Goal: Task Accomplishment & Management: Use online tool/utility

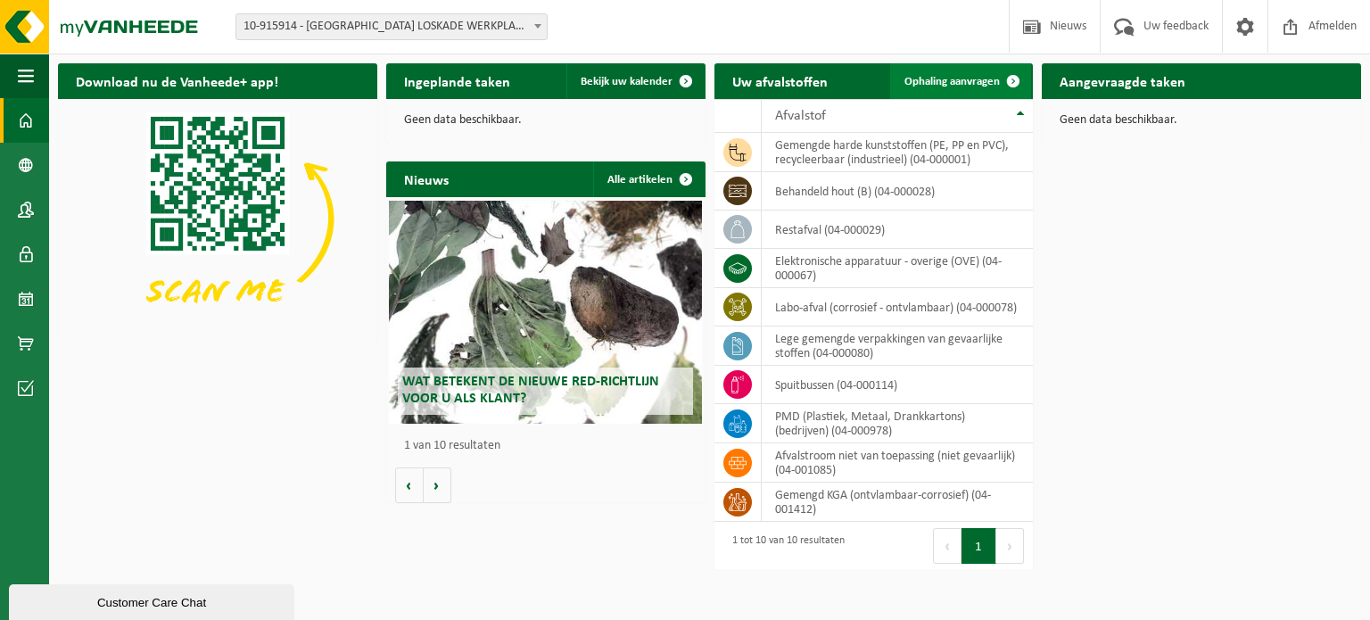
click at [1014, 80] on span at bounding box center [1014, 81] width 36 height 36
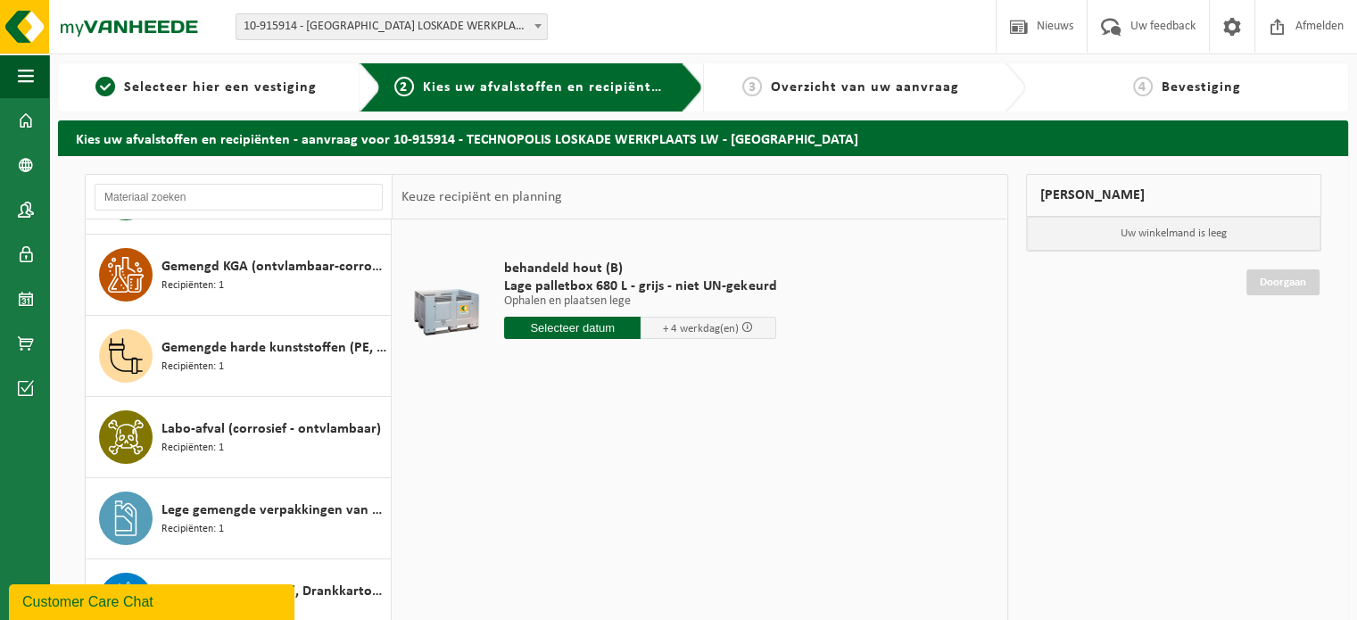
scroll to position [178, 0]
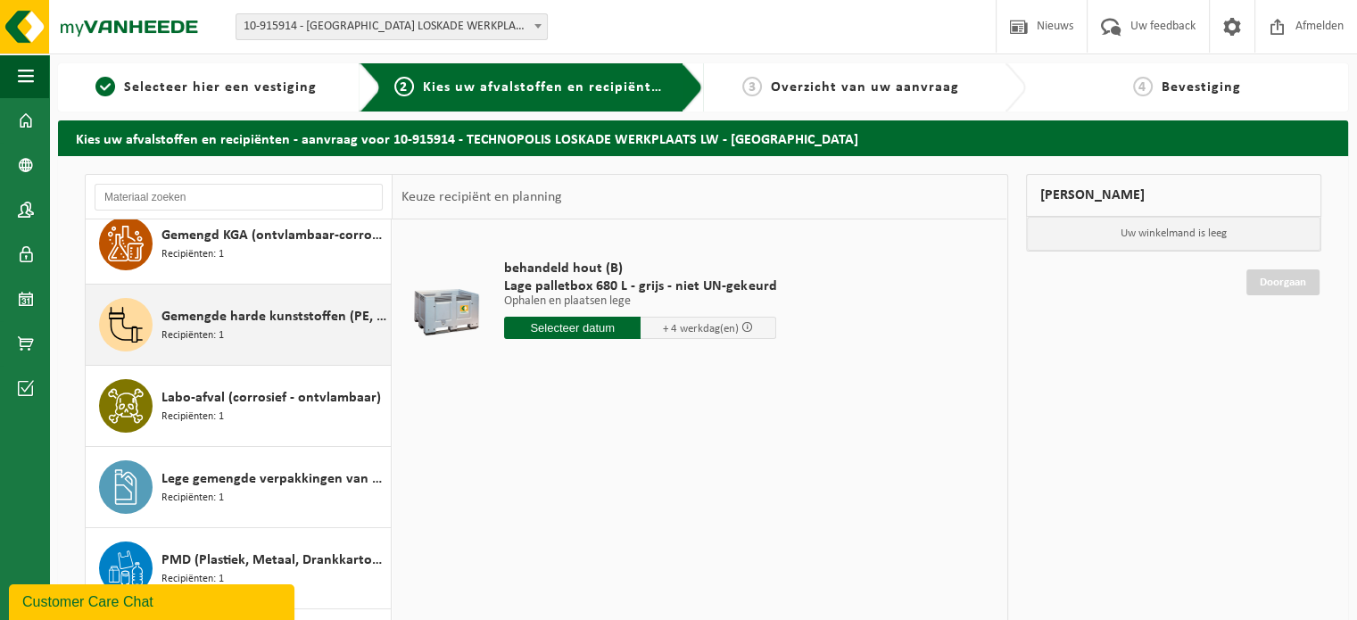
click at [213, 322] on span "Gemengde harde kunststoffen (PE, PP en PVC), recycleerbaar (industrieel)" at bounding box center [273, 316] width 225 height 21
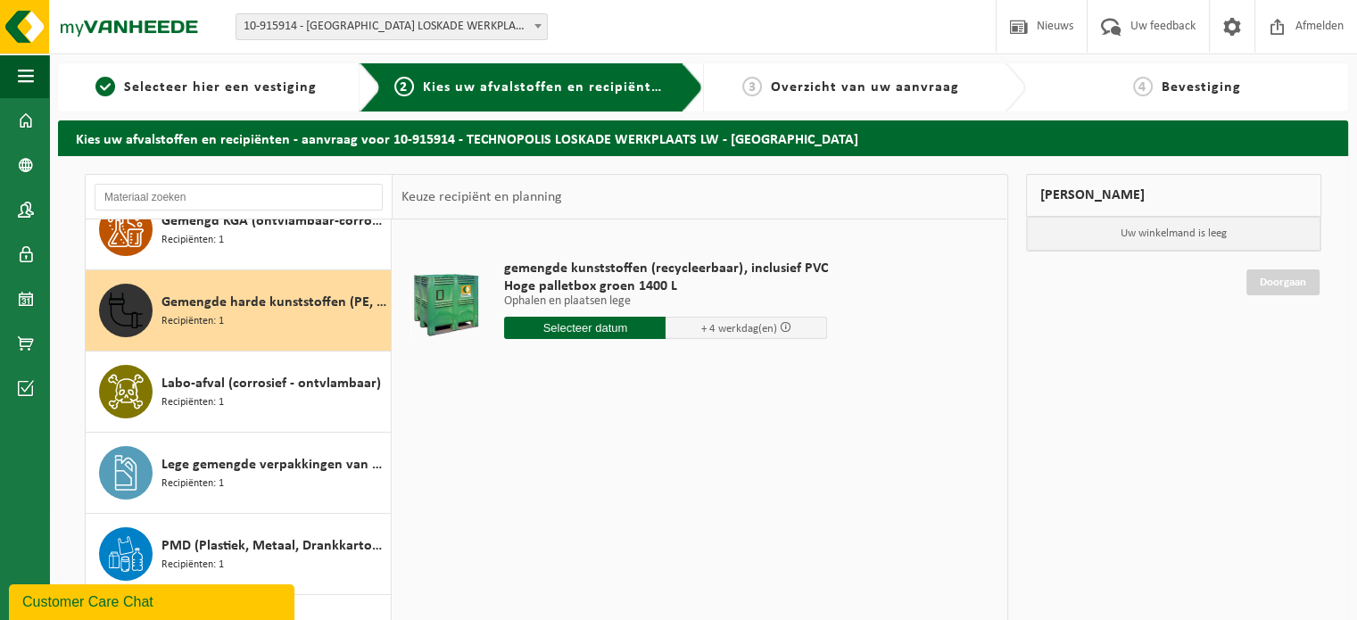
click at [579, 329] on input "text" at bounding box center [584, 328] width 161 height 22
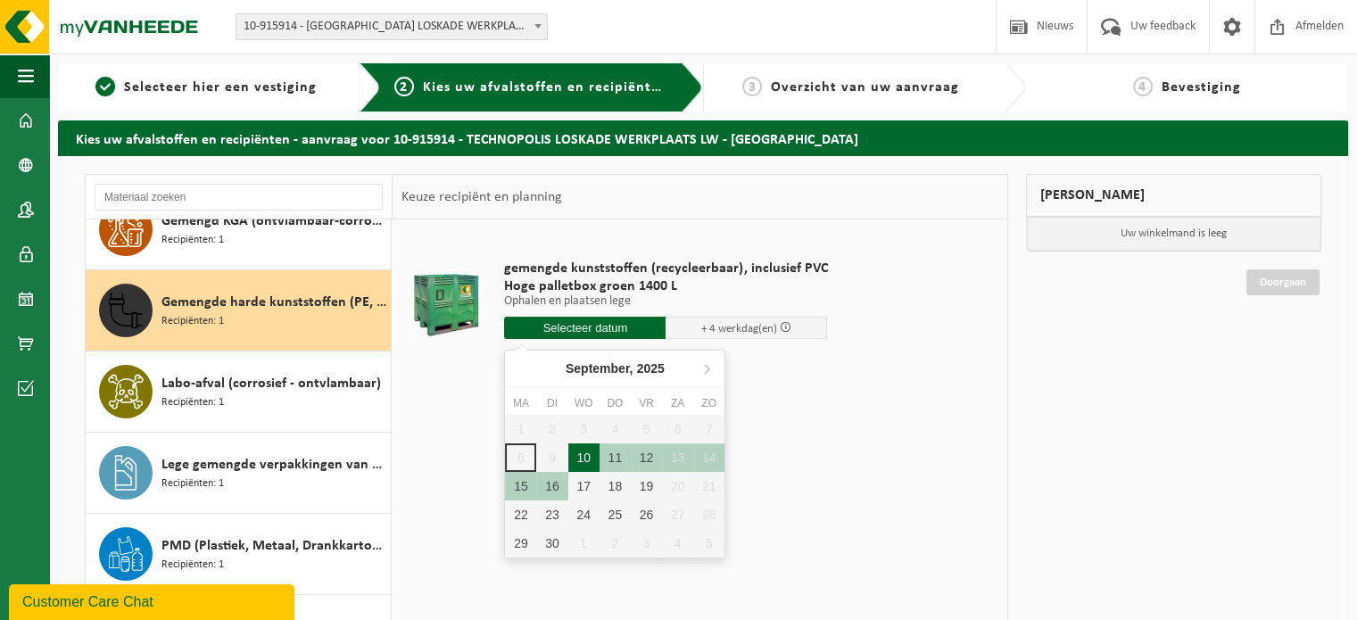
click at [580, 457] on div "10" at bounding box center [583, 457] width 31 height 29
type input "Van 2025-09-10"
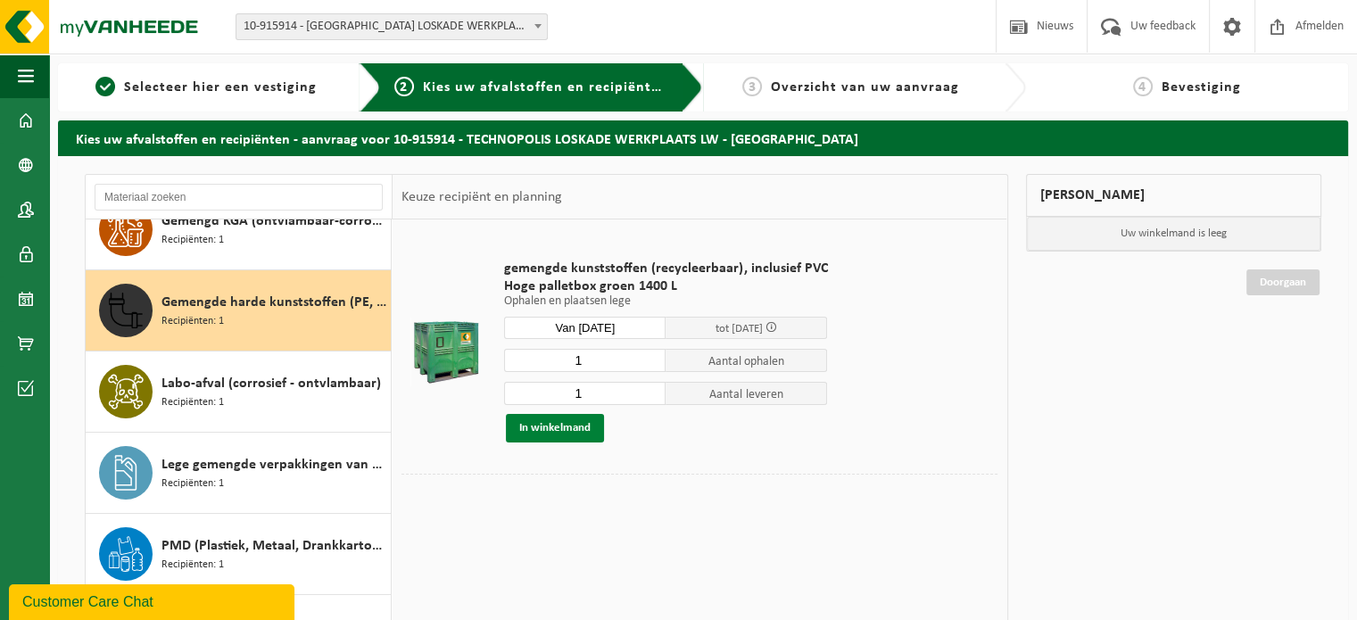
click at [573, 427] on button "In winkelmand" at bounding box center [555, 428] width 98 height 29
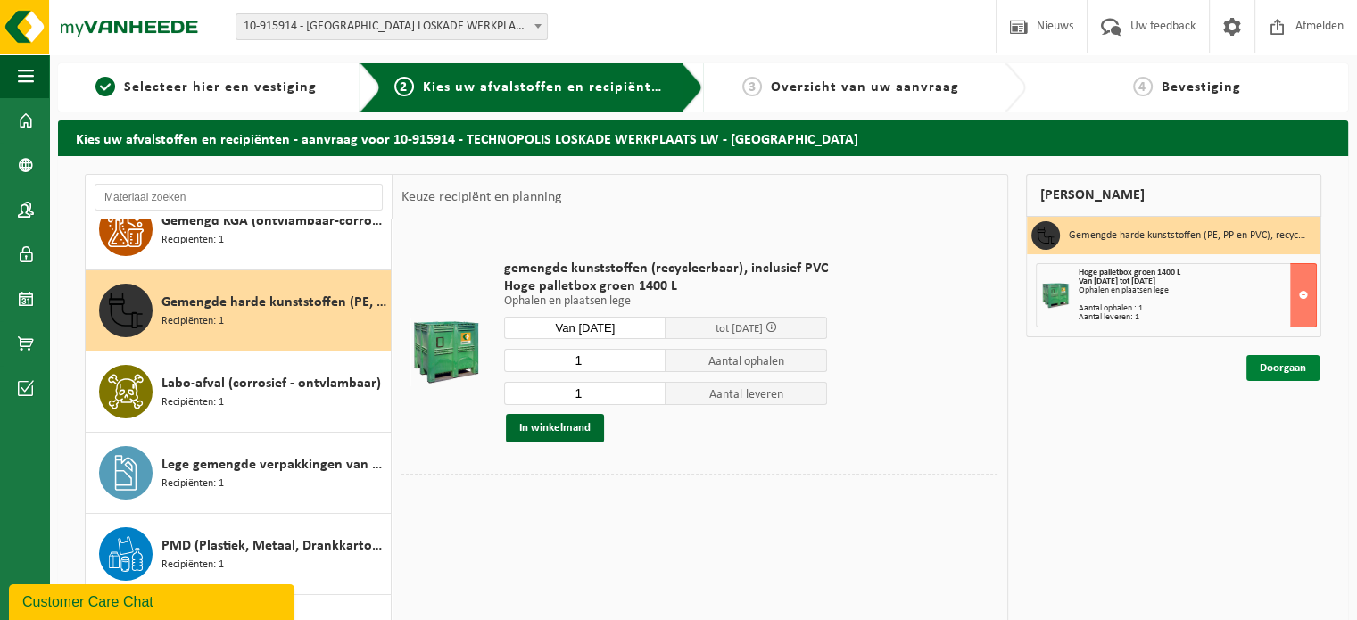
click at [1295, 370] on link "Doorgaan" at bounding box center [1282, 368] width 73 height 26
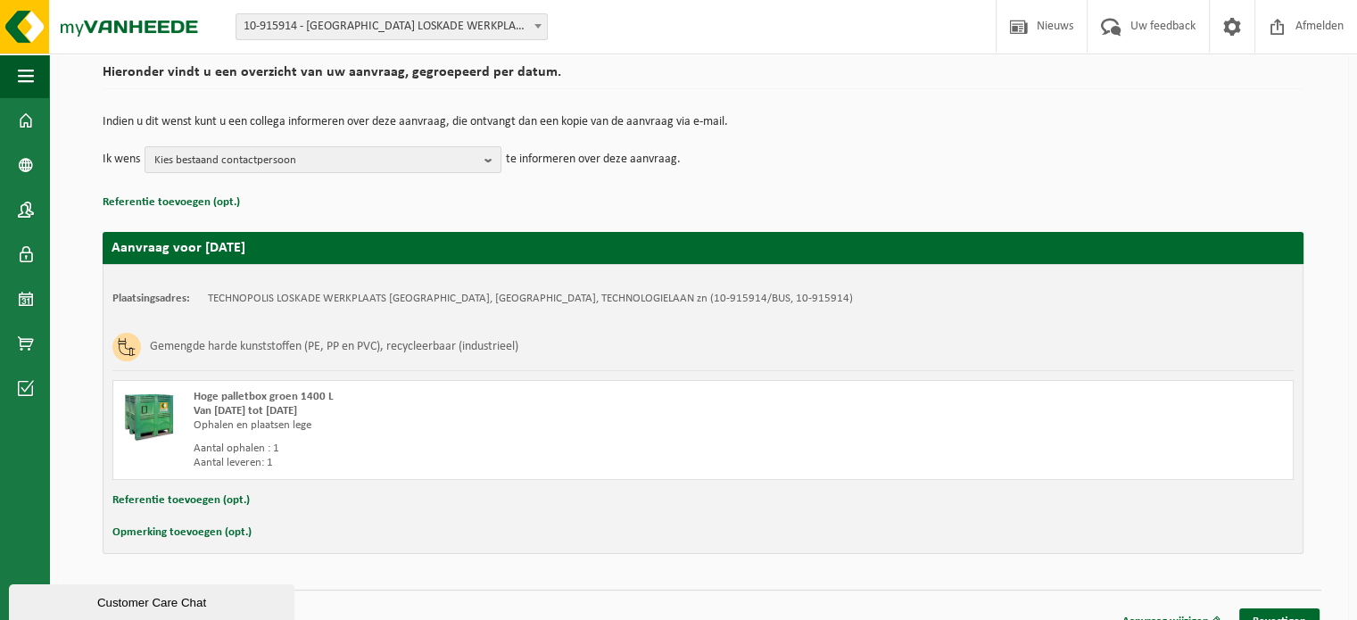
scroll to position [158, 0]
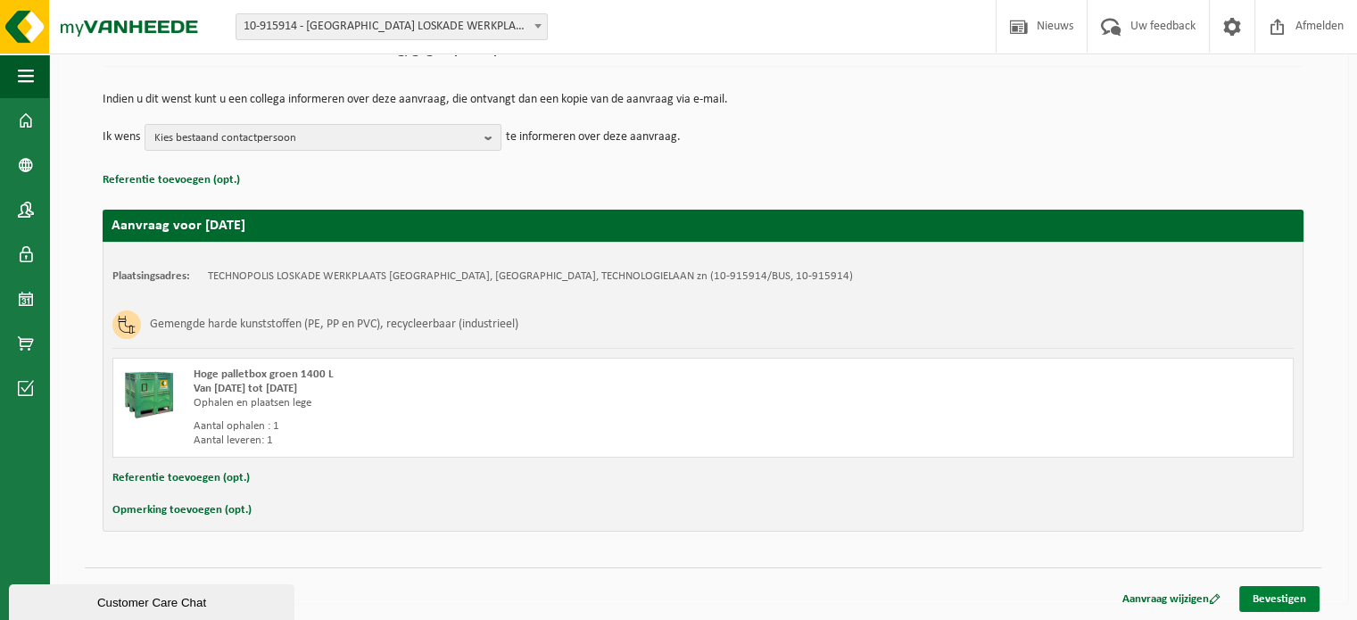
click at [1294, 600] on link "Bevestigen" at bounding box center [1279, 599] width 80 height 26
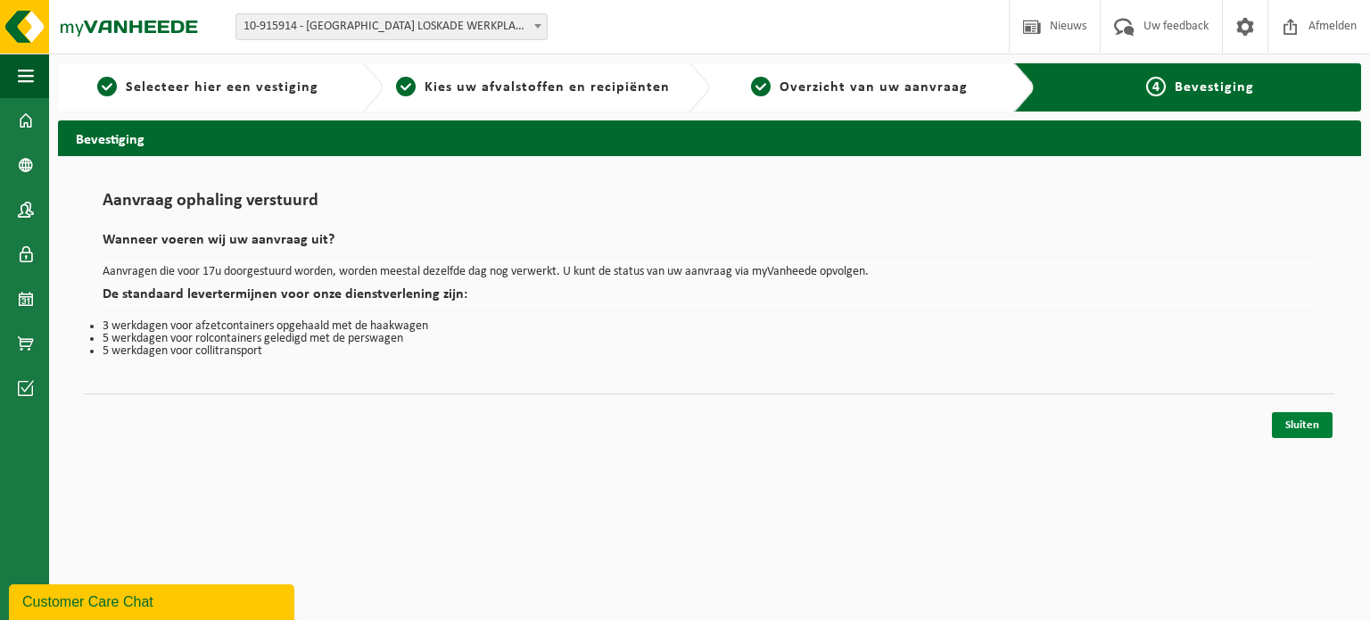
click at [1327, 424] on link "Sluiten" at bounding box center [1302, 425] width 61 height 26
